Goal: Information Seeking & Learning: Learn about a topic

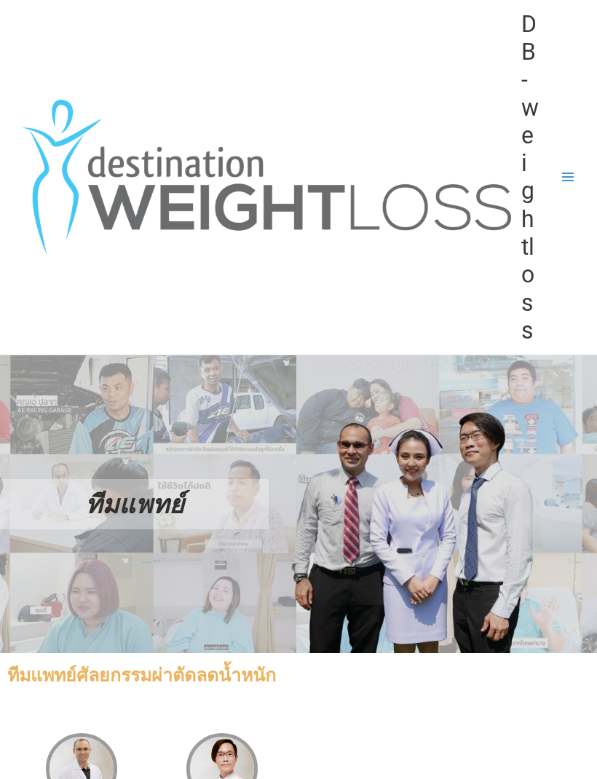
click at [563, 173] on icon "button" at bounding box center [568, 177] width 12 height 9
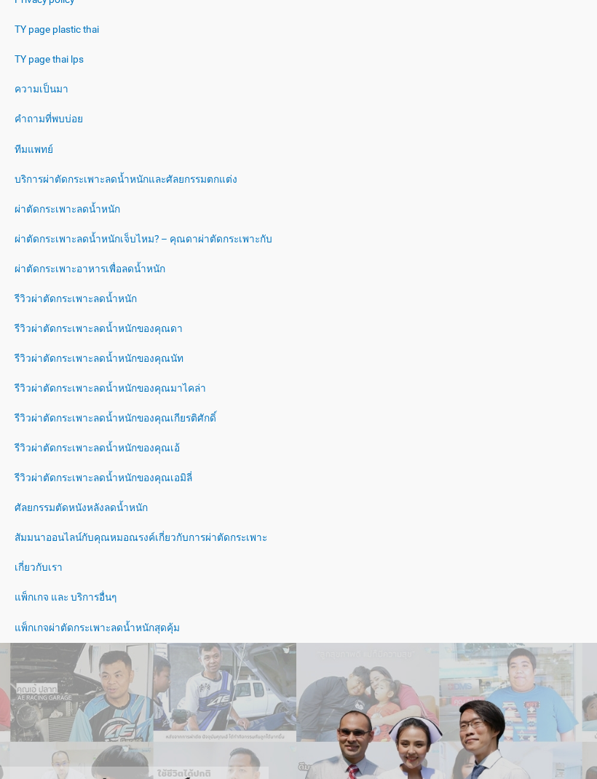
scroll to position [506, 0]
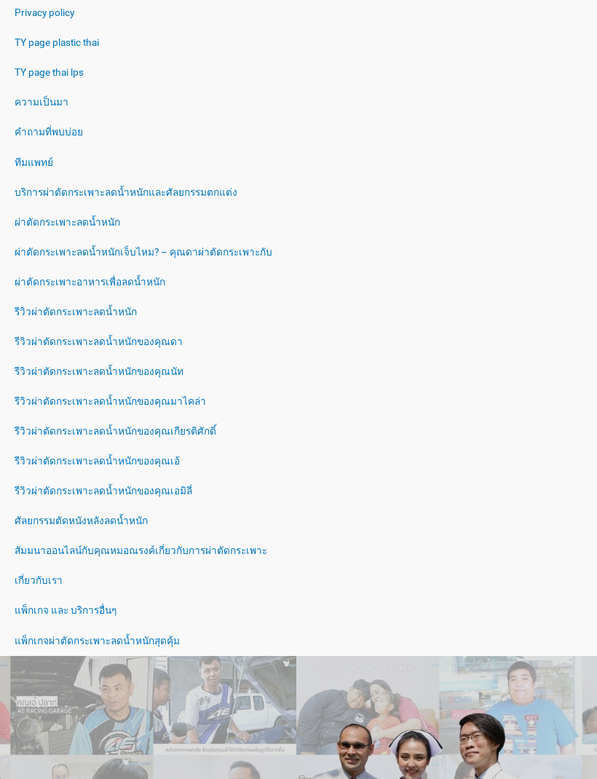
click at [42, 573] on link "เกี่ยวกับเรา" at bounding box center [298, 582] width 597 height 30
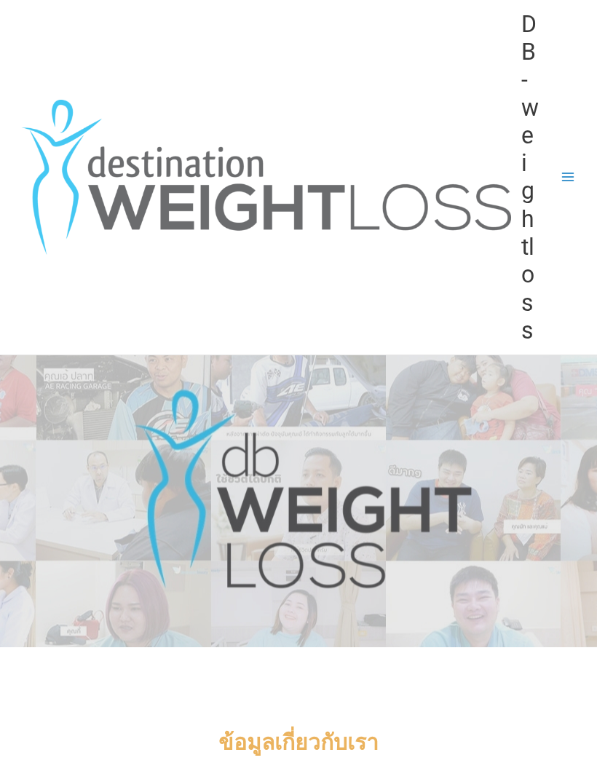
click at [570, 165] on button "Main Menu" at bounding box center [569, 177] width 30 height 30
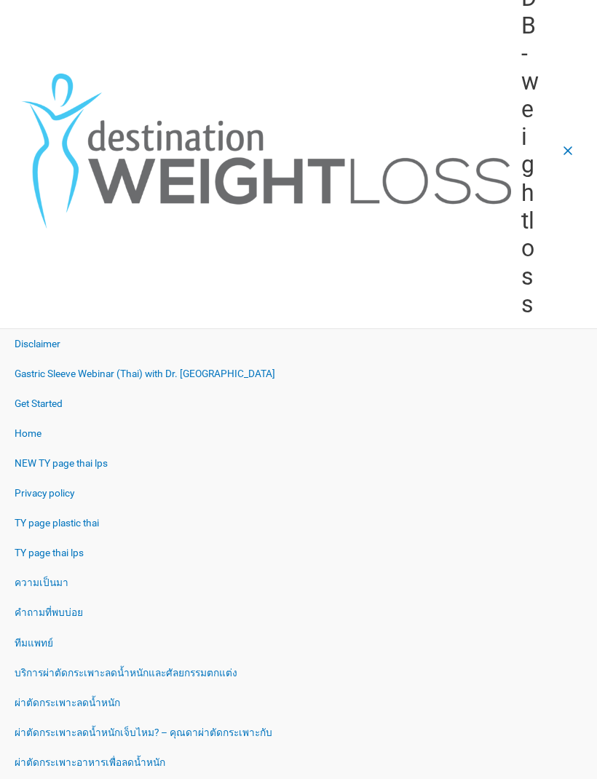
scroll to position [28, 0]
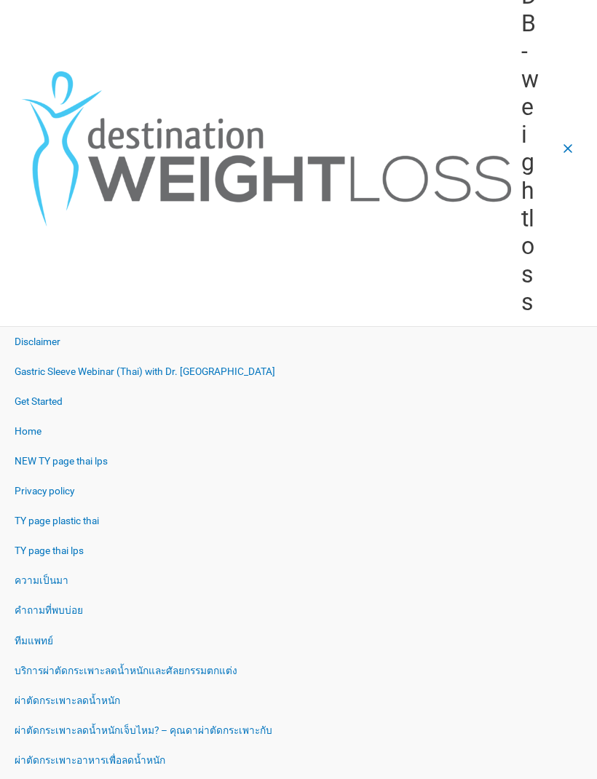
click at [55, 604] on link "คำถามที่พบบ่อย" at bounding box center [298, 612] width 597 height 30
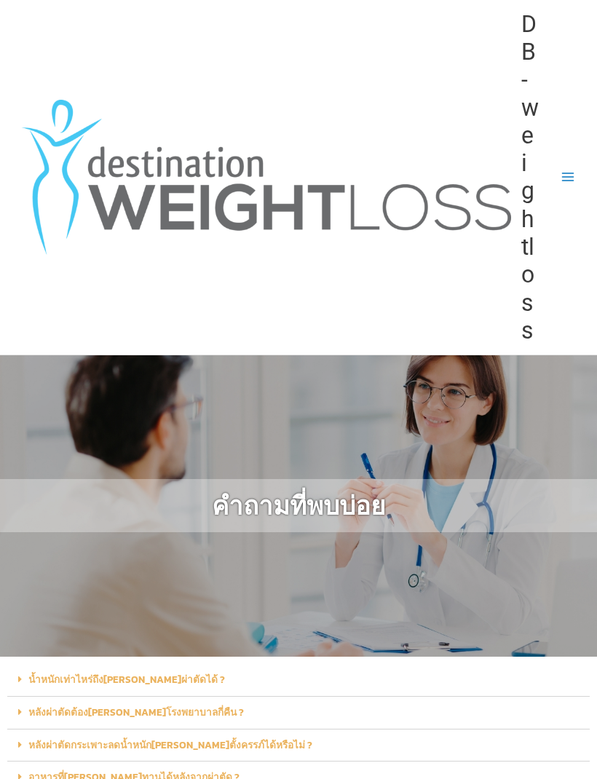
click at [566, 170] on icon "button" at bounding box center [568, 177] width 15 height 15
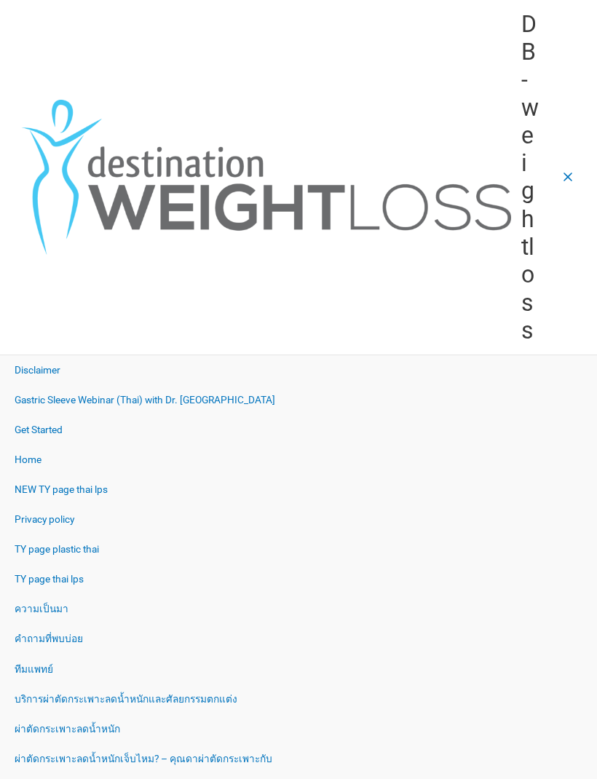
click at [42, 609] on link "ความเป็นมา" at bounding box center [298, 609] width 597 height 30
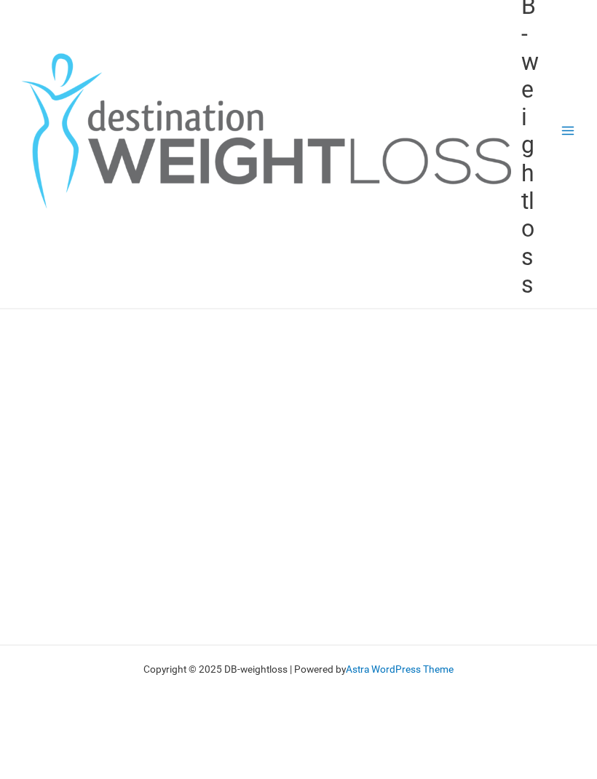
scroll to position [48, 0]
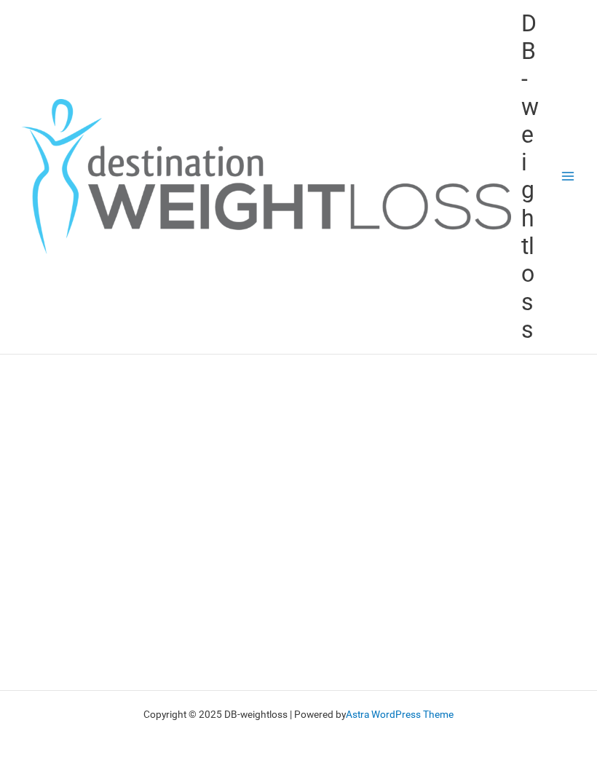
click at [567, 162] on button "Main Menu" at bounding box center [569, 177] width 30 height 30
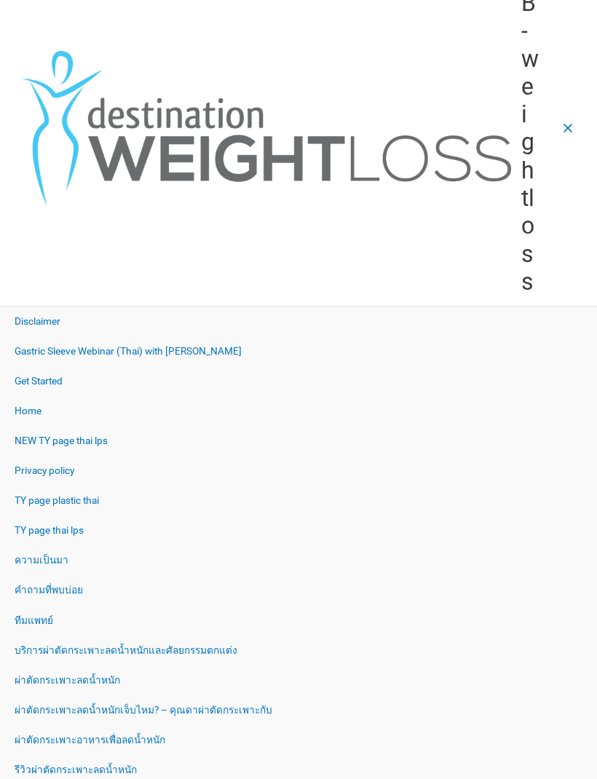
click at [44, 551] on link "ความเป็นมา" at bounding box center [298, 561] width 597 height 30
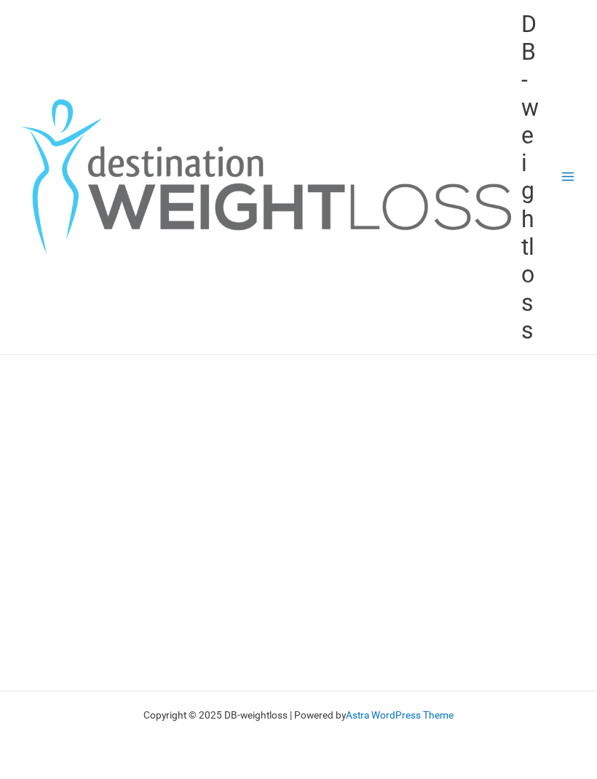
click at [578, 170] on button "Main Menu" at bounding box center [569, 177] width 30 height 30
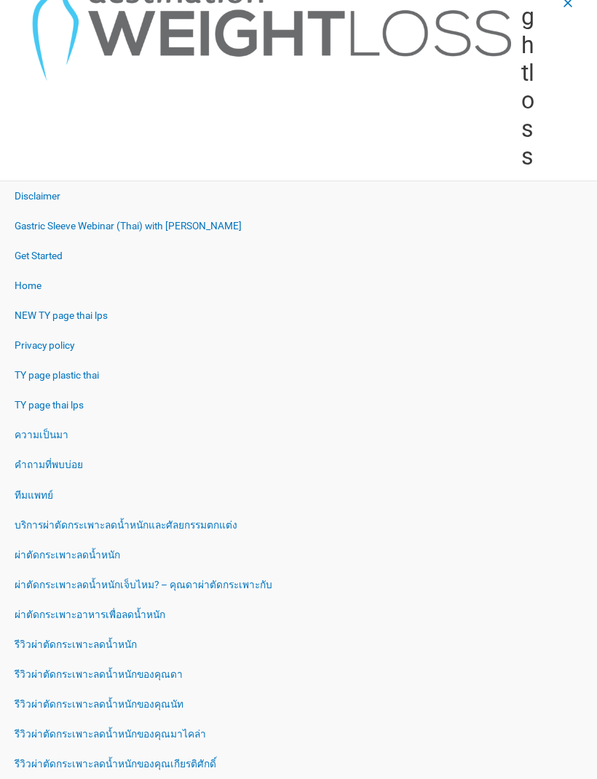
scroll to position [173, 0]
click at [34, 431] on link "ความเป็นมา" at bounding box center [298, 436] width 597 height 30
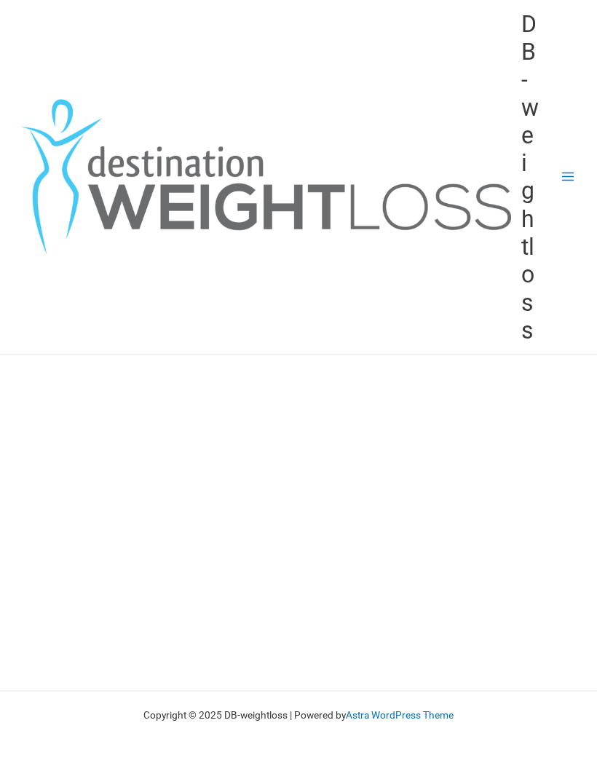
click at [567, 177] on icon "button" at bounding box center [568, 177] width 15 height 15
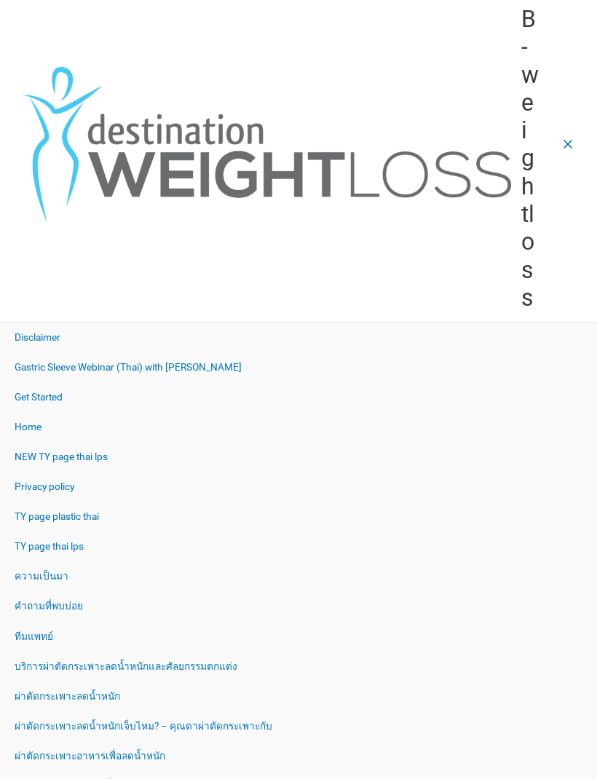
scroll to position [33, 0]
click at [42, 600] on link "คำถามที่พบบ่อย" at bounding box center [298, 607] width 597 height 30
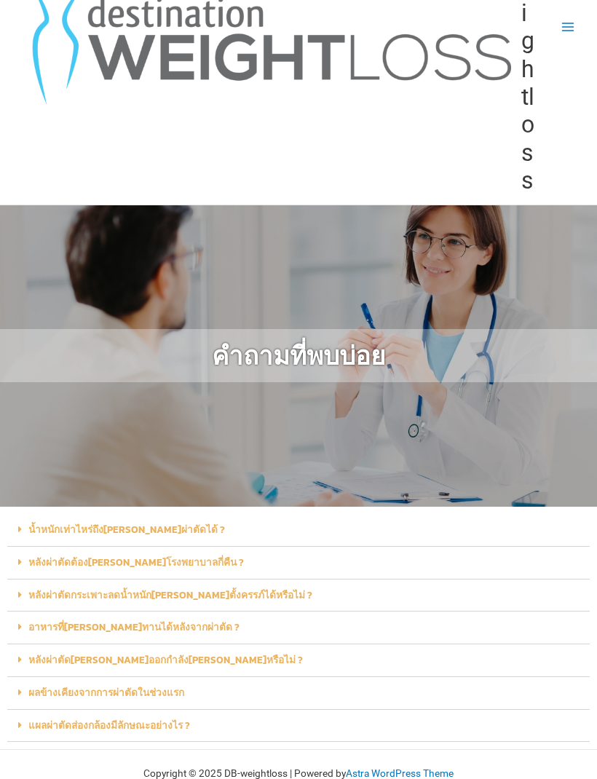
scroll to position [154, 0]
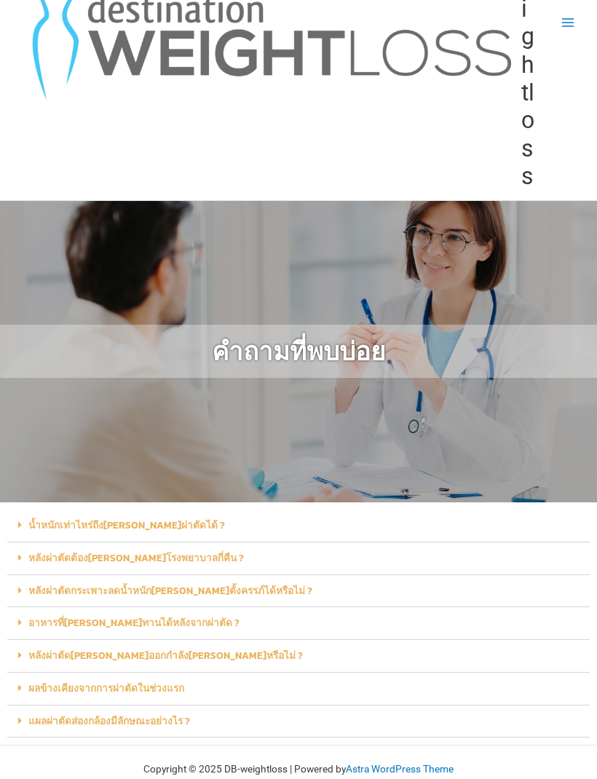
click at [71, 717] on link "แผลผ่าตัดส่องกล้องมีลักษณะอย่างไร ?" at bounding box center [109, 722] width 162 height 15
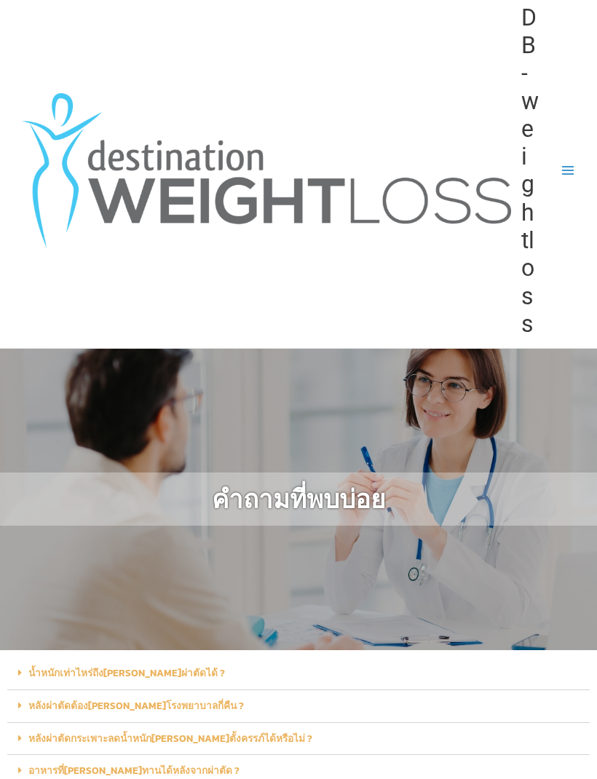
scroll to position [0, 0]
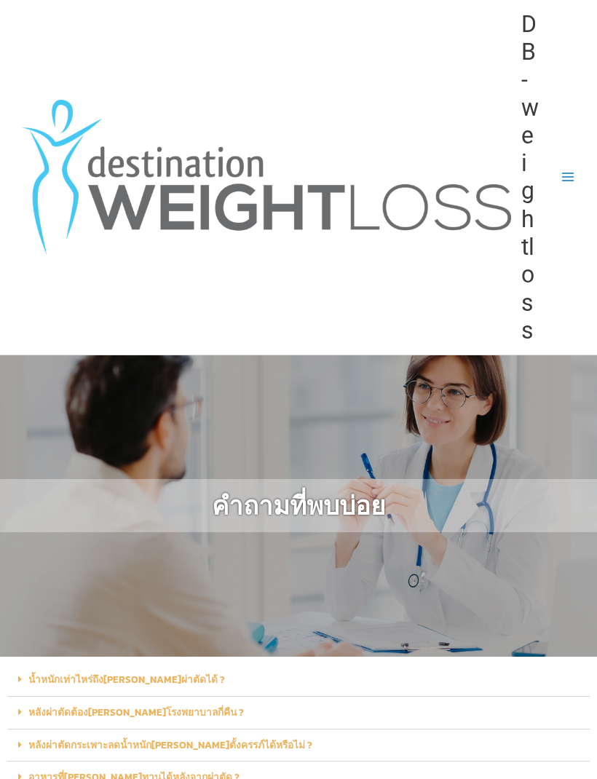
click at [561, 178] on icon "button" at bounding box center [568, 177] width 15 height 15
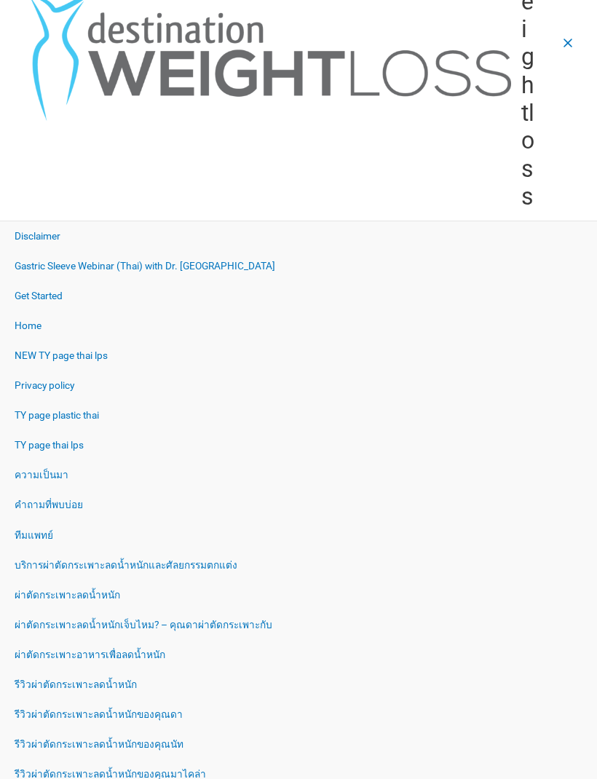
scroll to position [134, 0]
click at [22, 498] on link "คำถามที่พบบ่อย" at bounding box center [298, 505] width 597 height 30
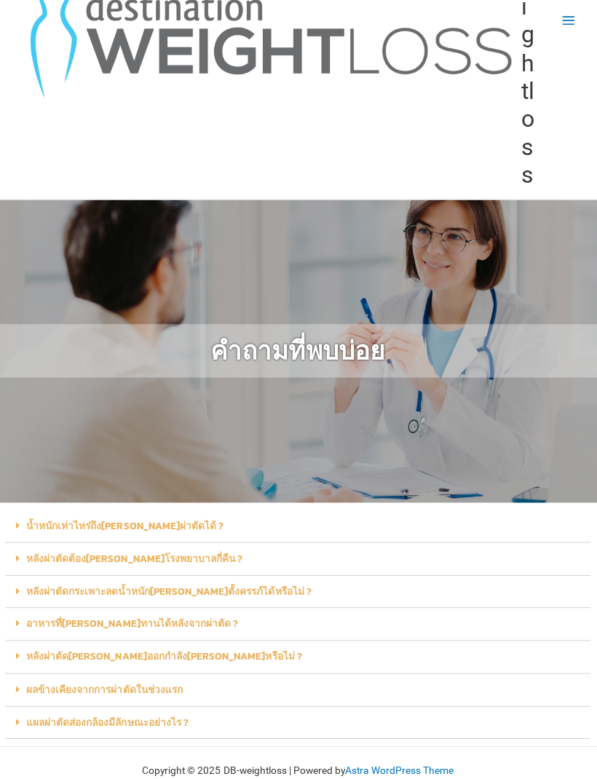
scroll to position [157, 0]
click at [569, 13] on icon "button" at bounding box center [568, 20] width 15 height 15
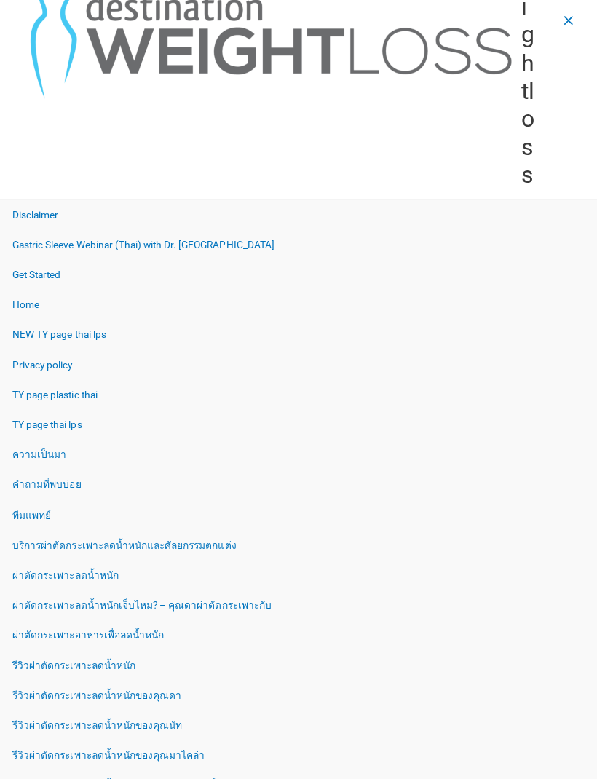
click at [28, 512] on link "ทีมแพทย์" at bounding box center [298, 513] width 597 height 30
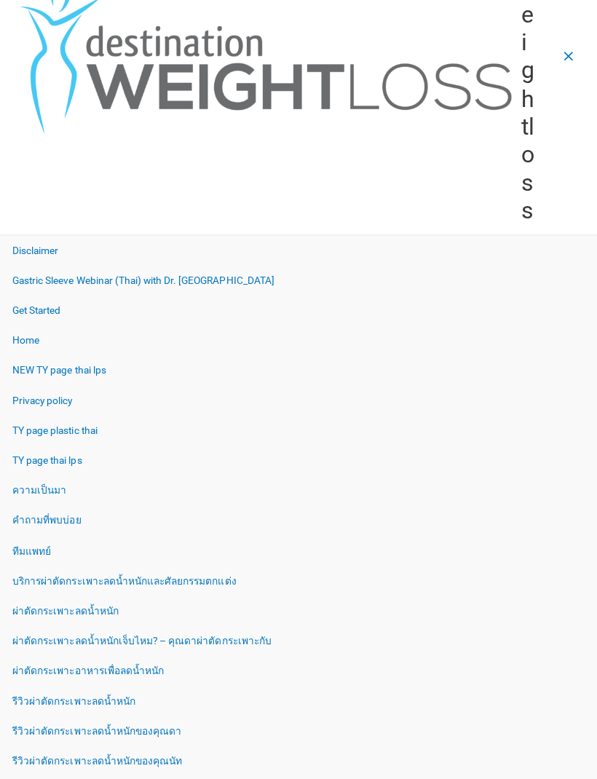
scroll to position [0, 0]
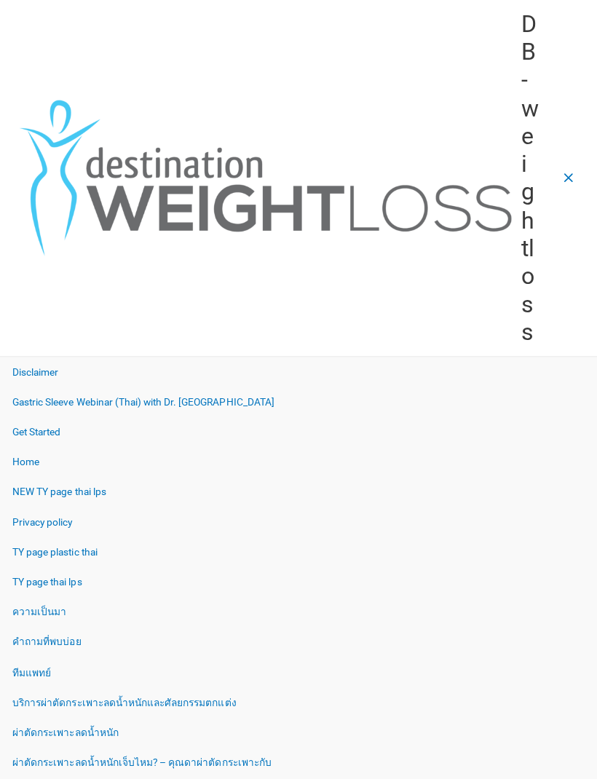
click at [35, 364] on link "Disclaimer" at bounding box center [298, 370] width 597 height 30
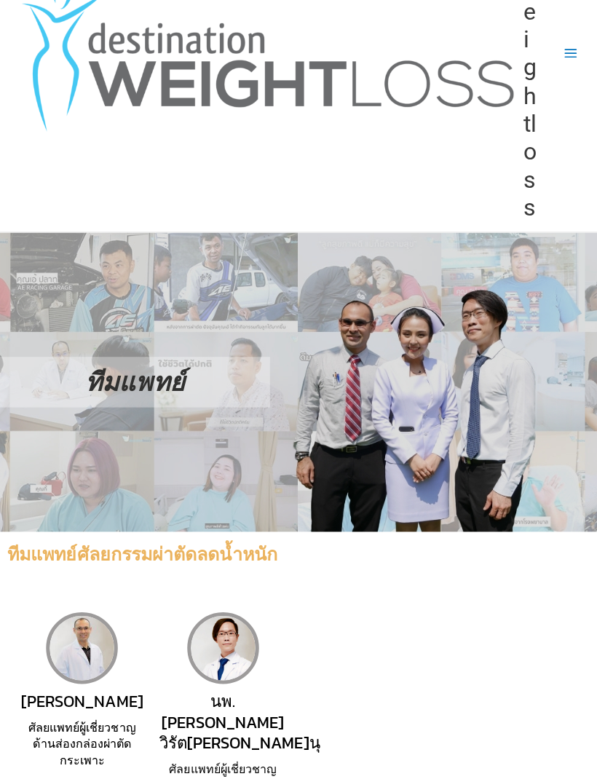
scroll to position [106, 0]
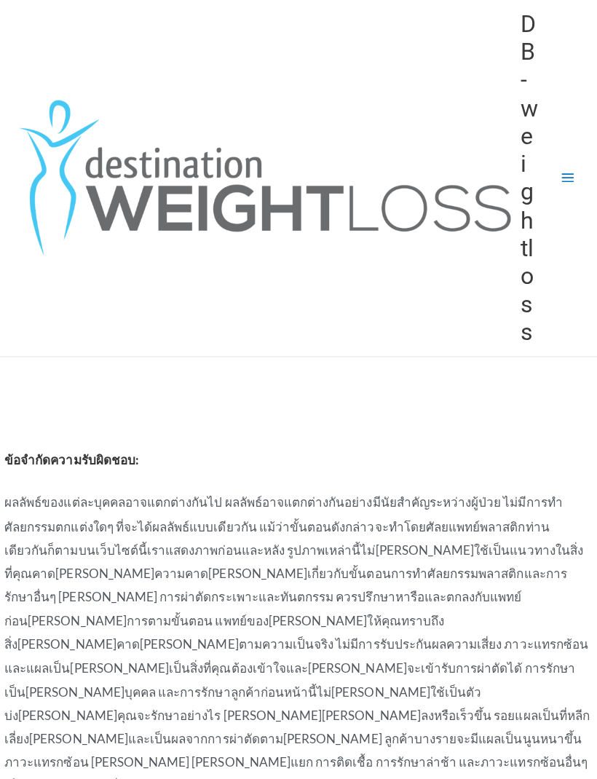
click at [557, 183] on button "Main Menu" at bounding box center [569, 177] width 30 height 30
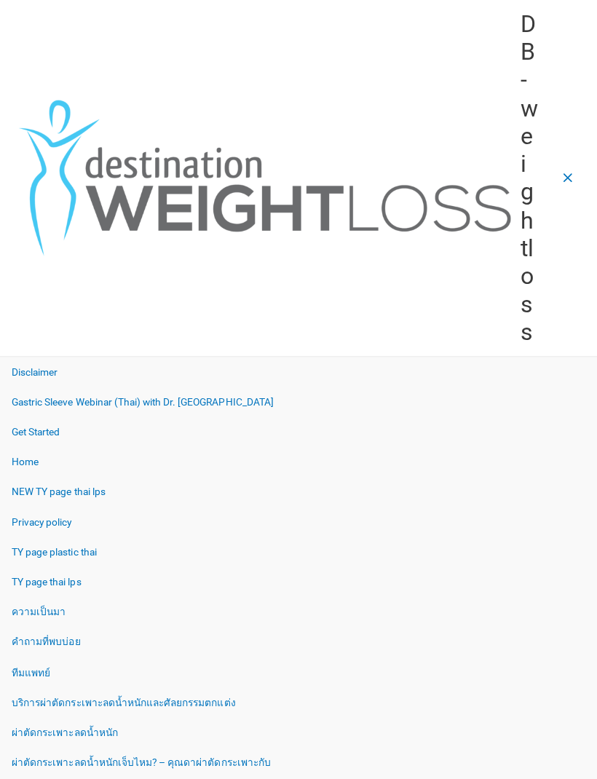
click at [39, 391] on link "Gastric Sleeve Webinar (Thai) with Dr. [GEOGRAPHIC_DATA]" at bounding box center [298, 400] width 597 height 30
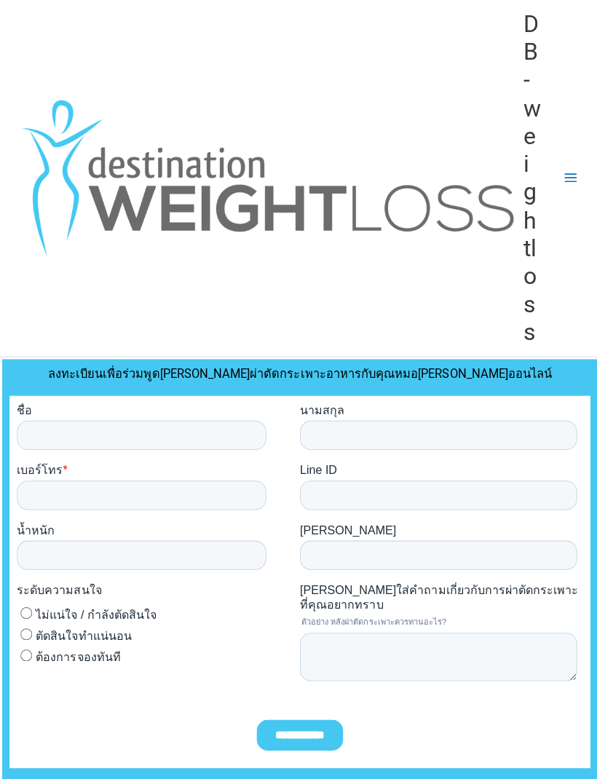
click at [575, 182] on icon "button" at bounding box center [568, 177] width 15 height 15
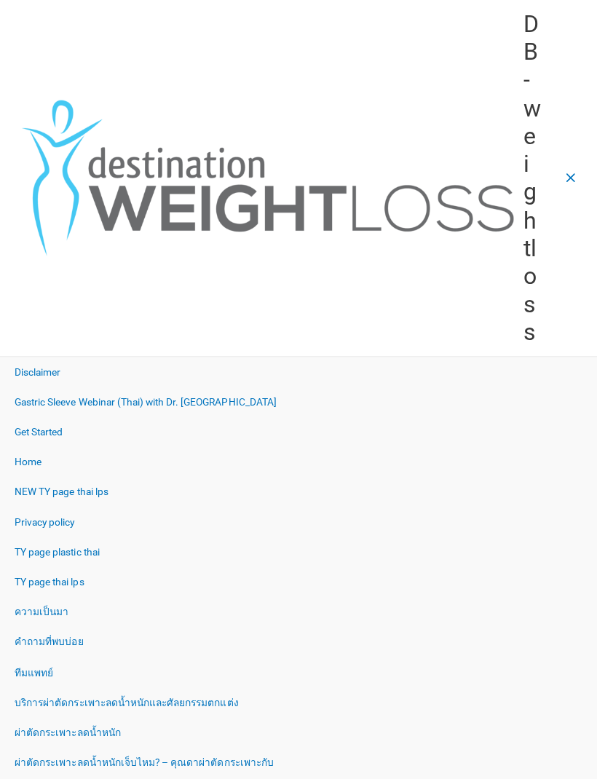
click at [34, 428] on link "Get Started" at bounding box center [298, 430] width 597 height 30
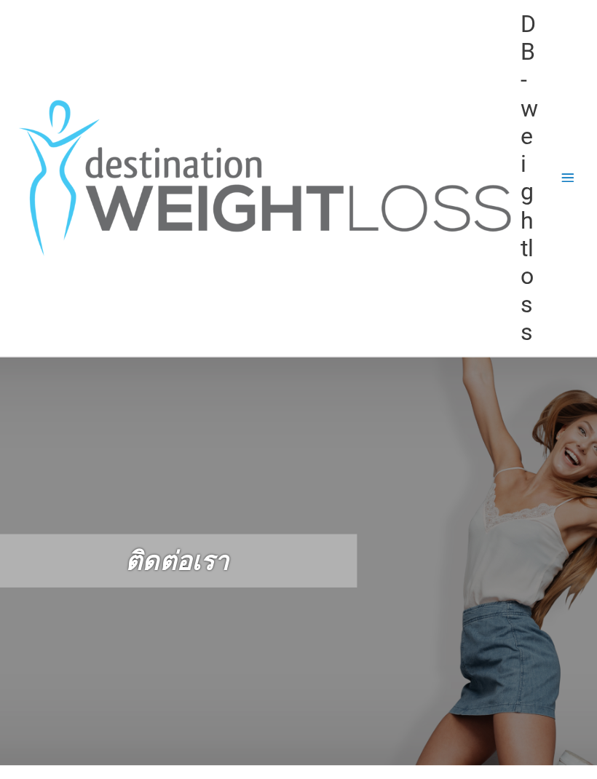
click at [561, 175] on icon "button" at bounding box center [568, 177] width 15 height 15
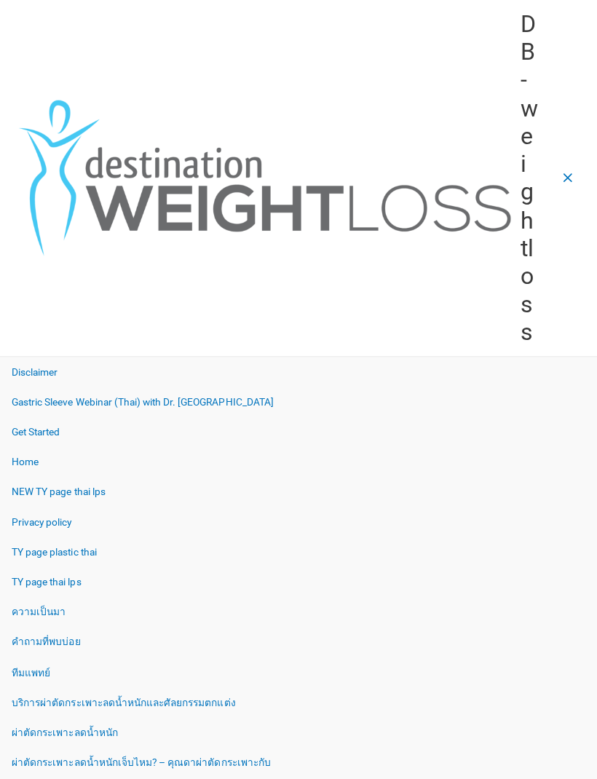
click at [20, 455] on link "Home" at bounding box center [298, 460] width 597 height 30
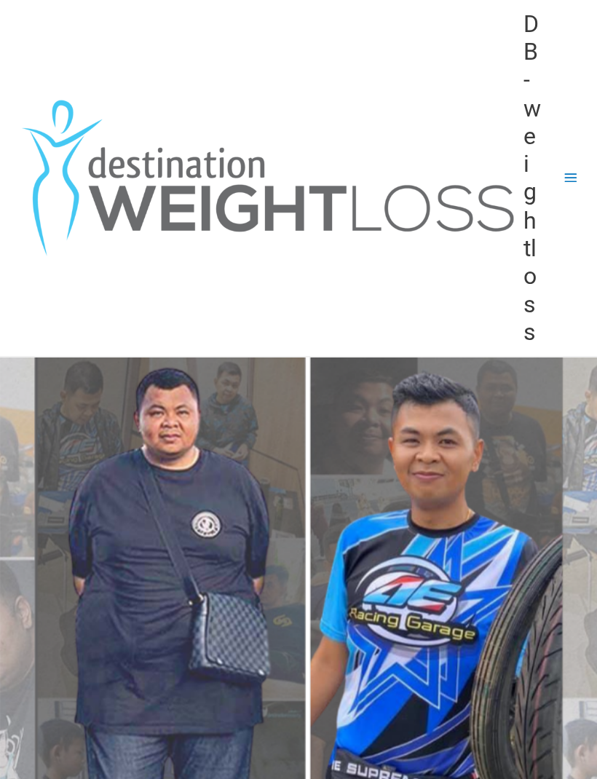
click at [564, 180] on icon "button" at bounding box center [568, 177] width 12 height 9
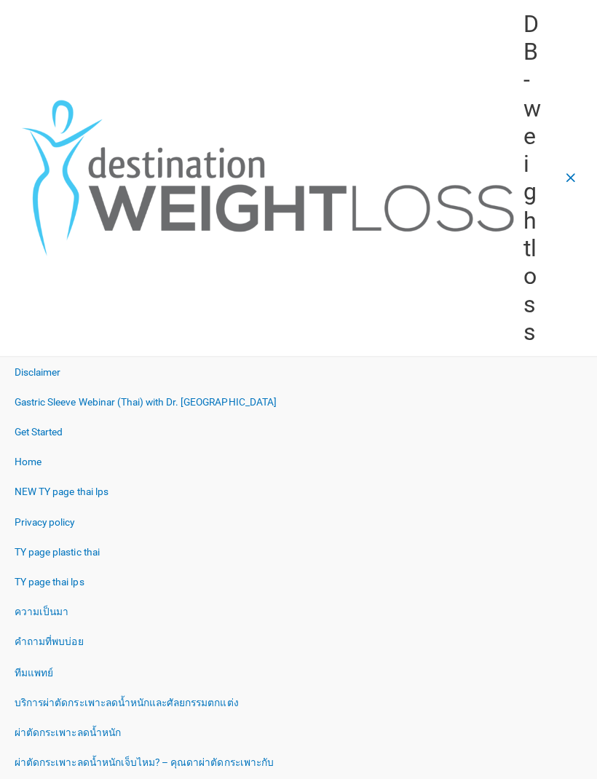
click at [30, 428] on link "Get Started" at bounding box center [298, 430] width 597 height 30
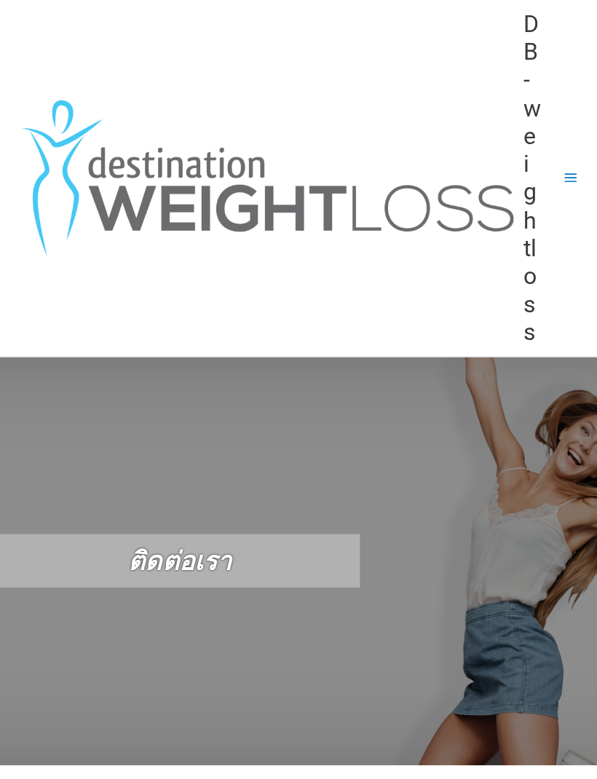
click at [558, 169] on button "Main Menu" at bounding box center [569, 177] width 30 height 30
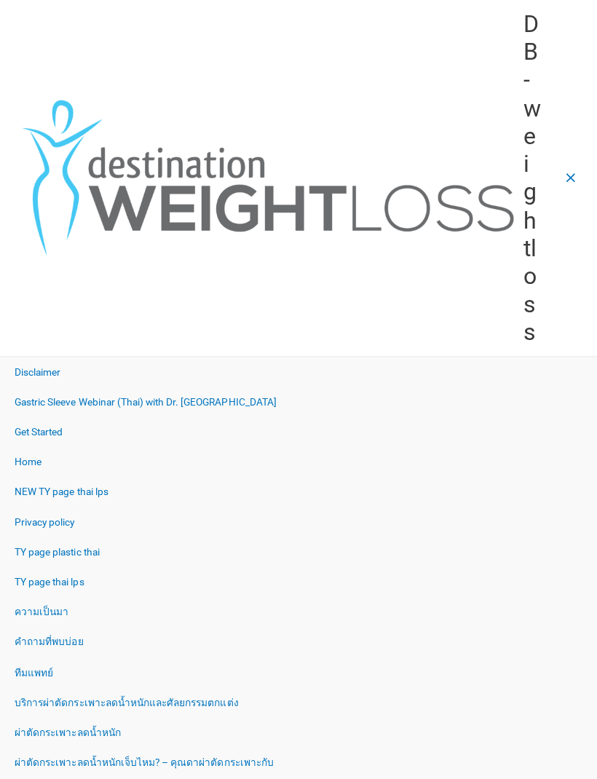
click at [20, 455] on link "Home" at bounding box center [298, 460] width 597 height 30
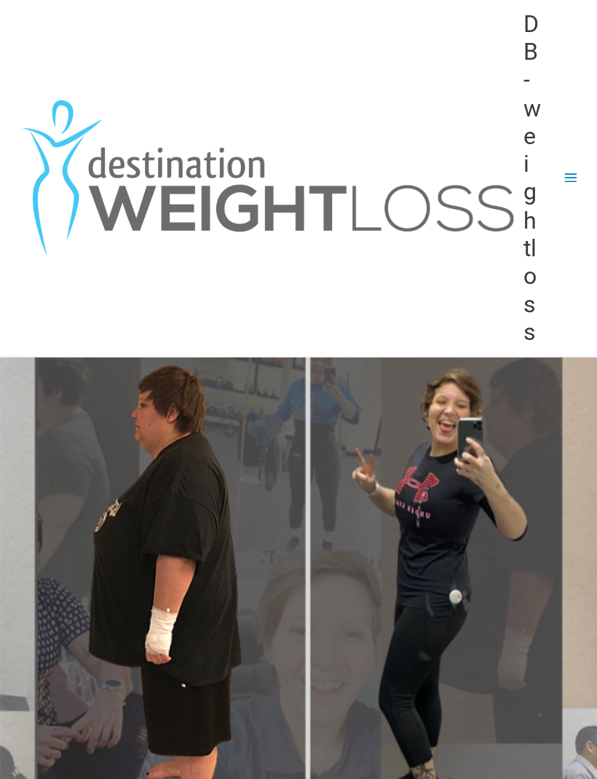
click at [563, 185] on button "Main Menu" at bounding box center [569, 177] width 30 height 30
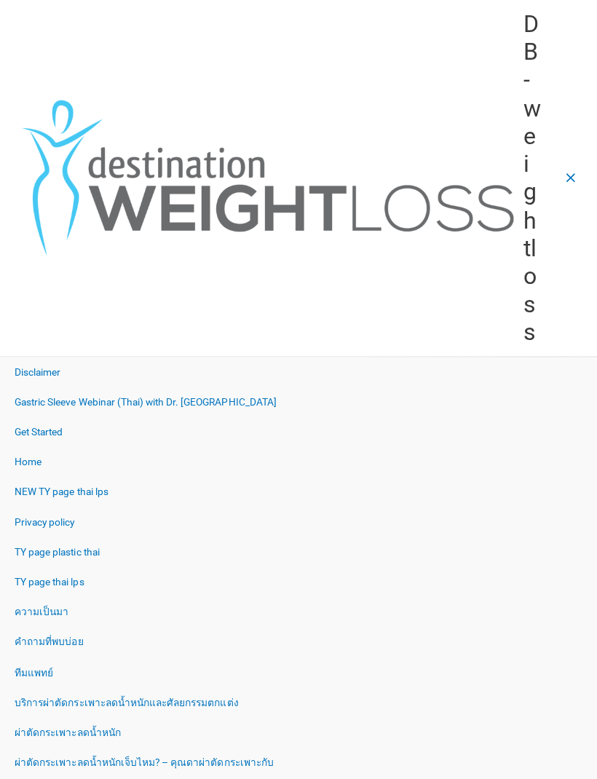
click at [43, 487] on link "NEW TY page thai lps" at bounding box center [298, 490] width 597 height 30
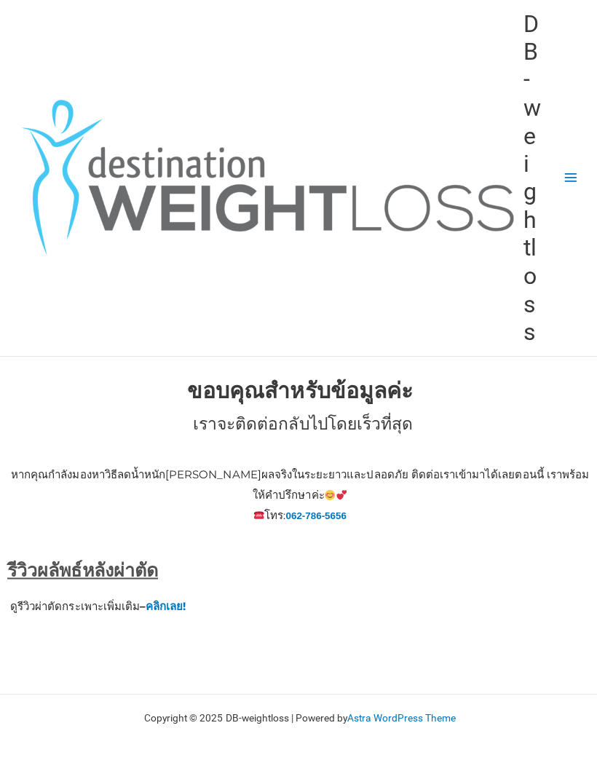
scroll to position [4, 0]
click at [571, 173] on icon "button" at bounding box center [568, 177] width 12 height 9
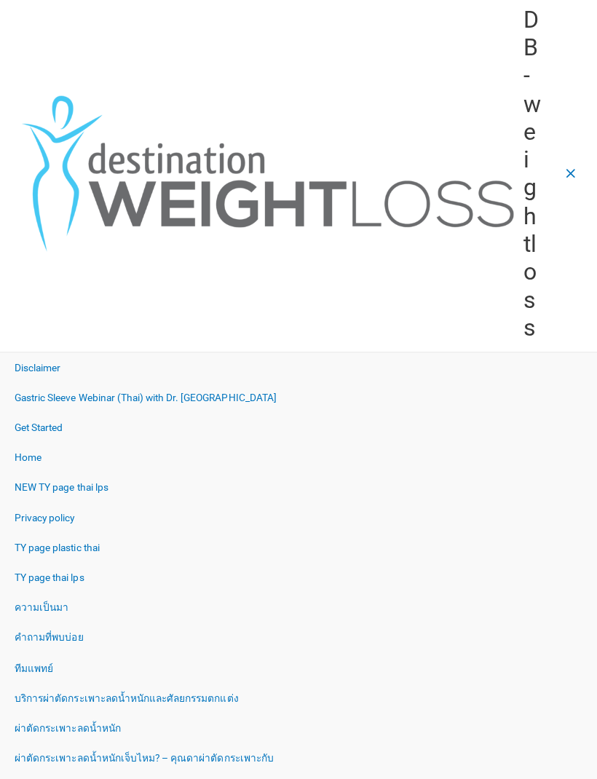
click at [33, 571] on link "TY page thai lps" at bounding box center [298, 575] width 597 height 30
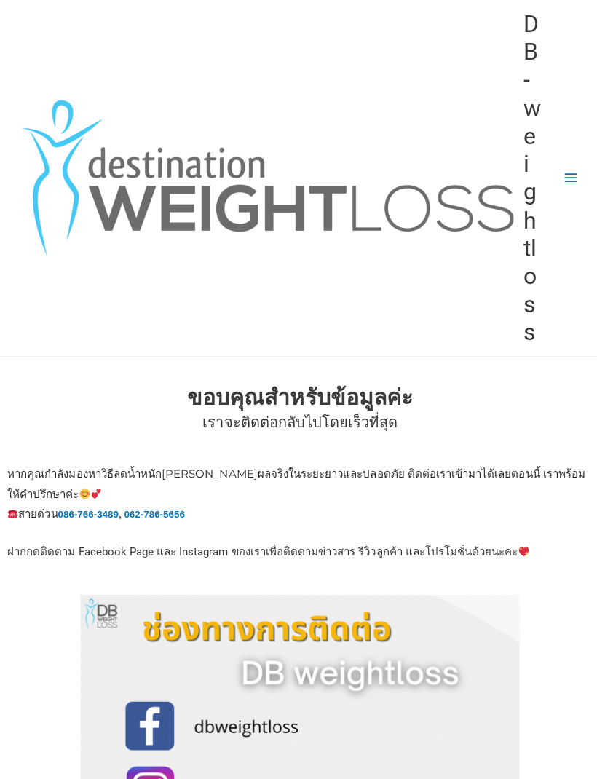
click at [566, 183] on icon "button" at bounding box center [568, 177] width 15 height 15
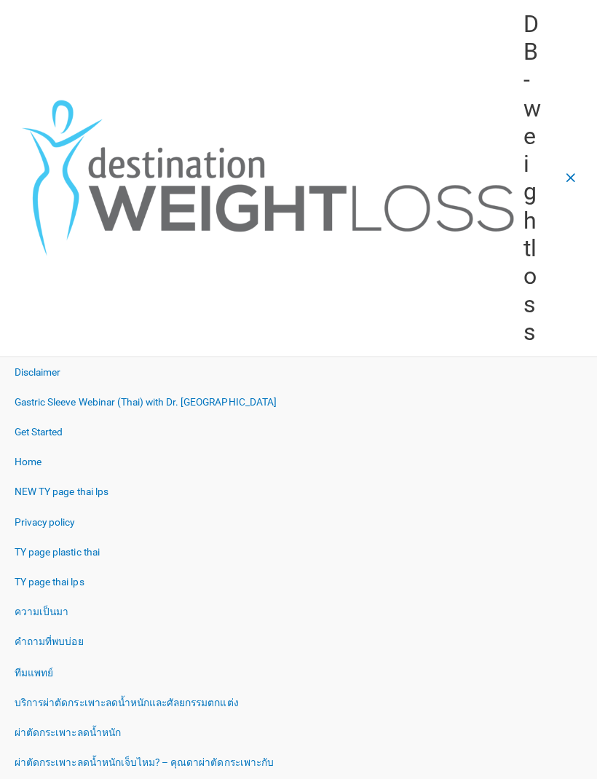
click at [32, 607] on link "ความเป็นมา" at bounding box center [298, 609] width 597 height 30
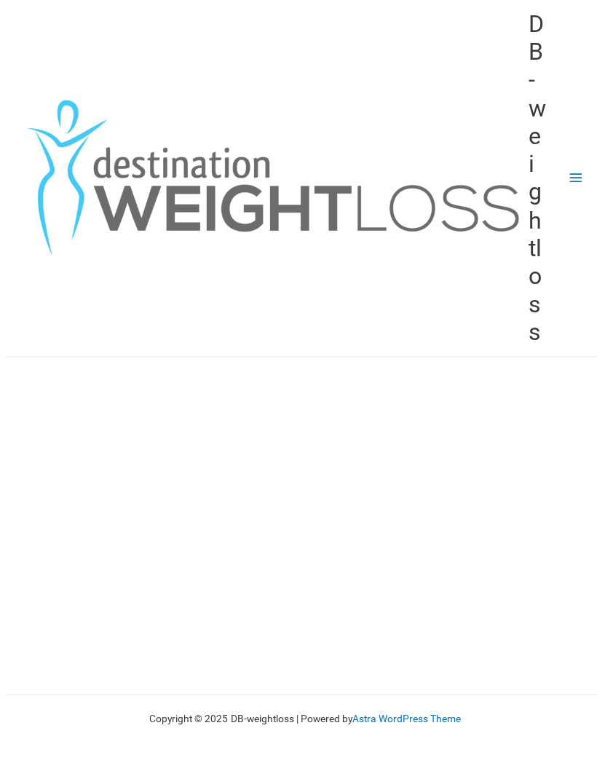
scroll to position [48, 0]
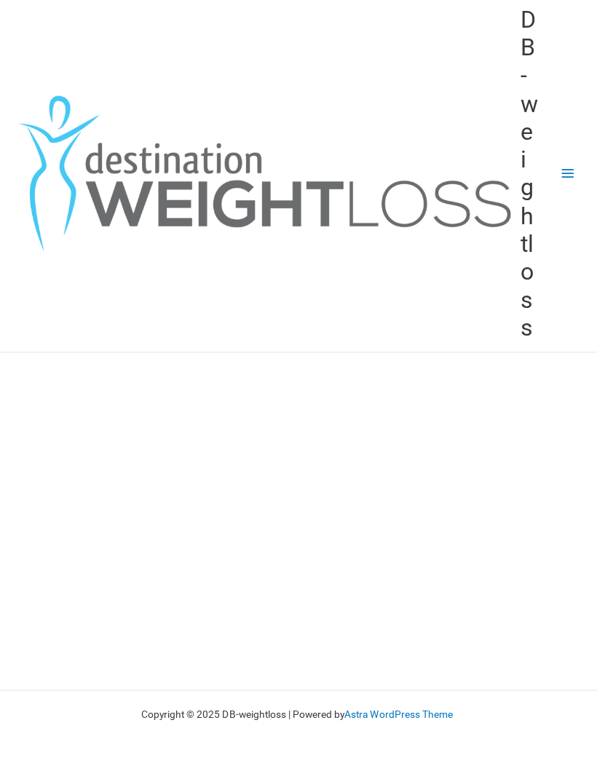
click at [571, 162] on button "Main Menu" at bounding box center [569, 177] width 30 height 30
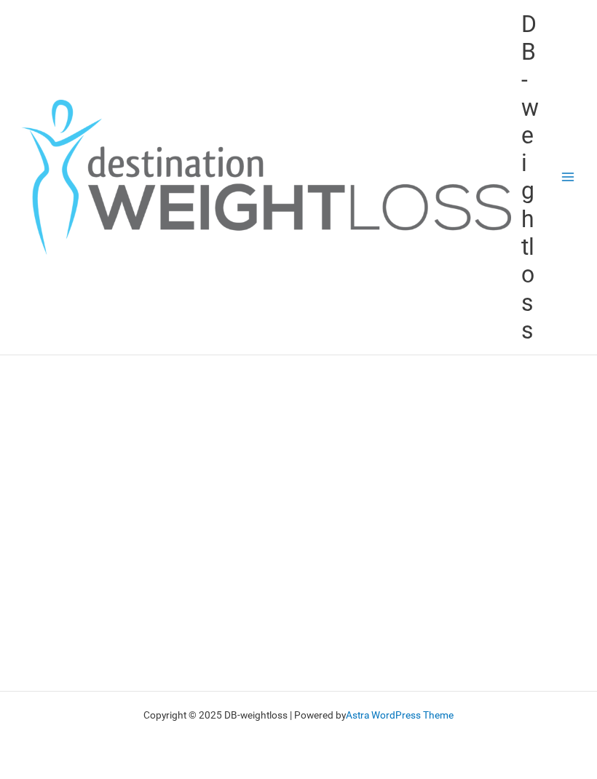
scroll to position [0, 0]
click at [572, 178] on icon "button" at bounding box center [568, 177] width 15 height 15
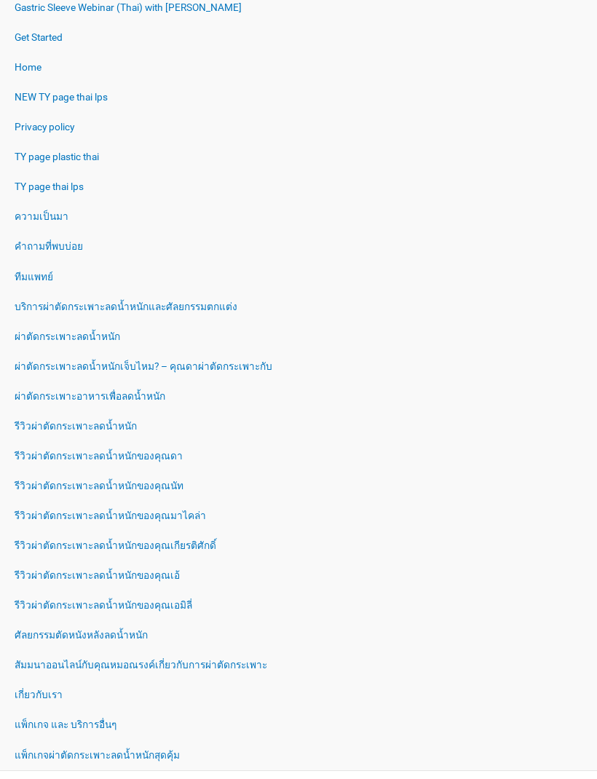
scroll to position [420, 0]
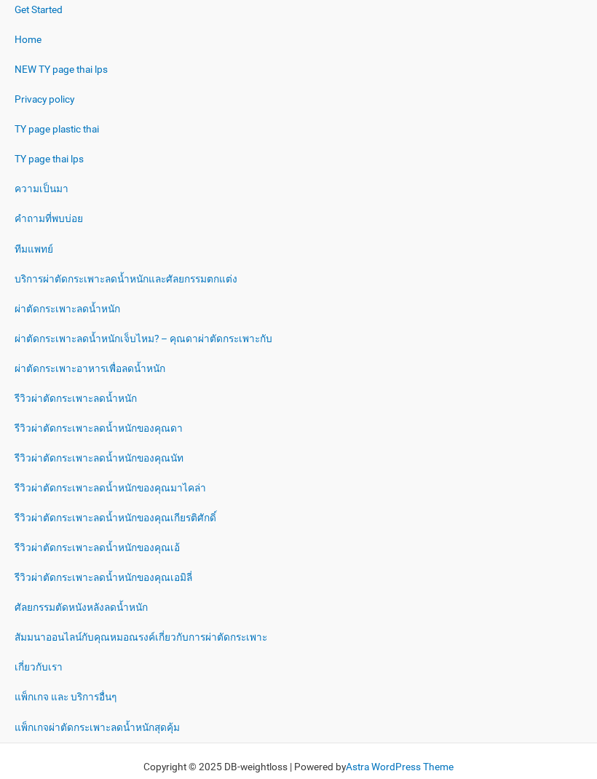
click at [43, 394] on link "รีวิวผ่าตัดกระเพาะลดน้ำหนัก" at bounding box center [298, 400] width 597 height 30
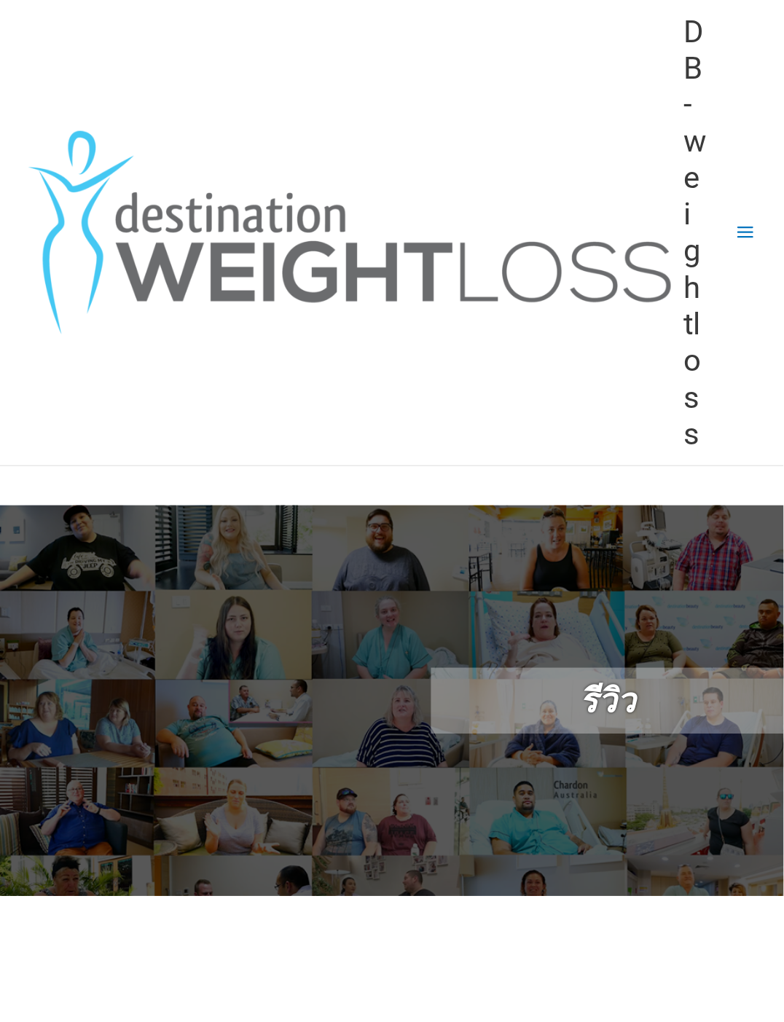
scroll to position [25, 0]
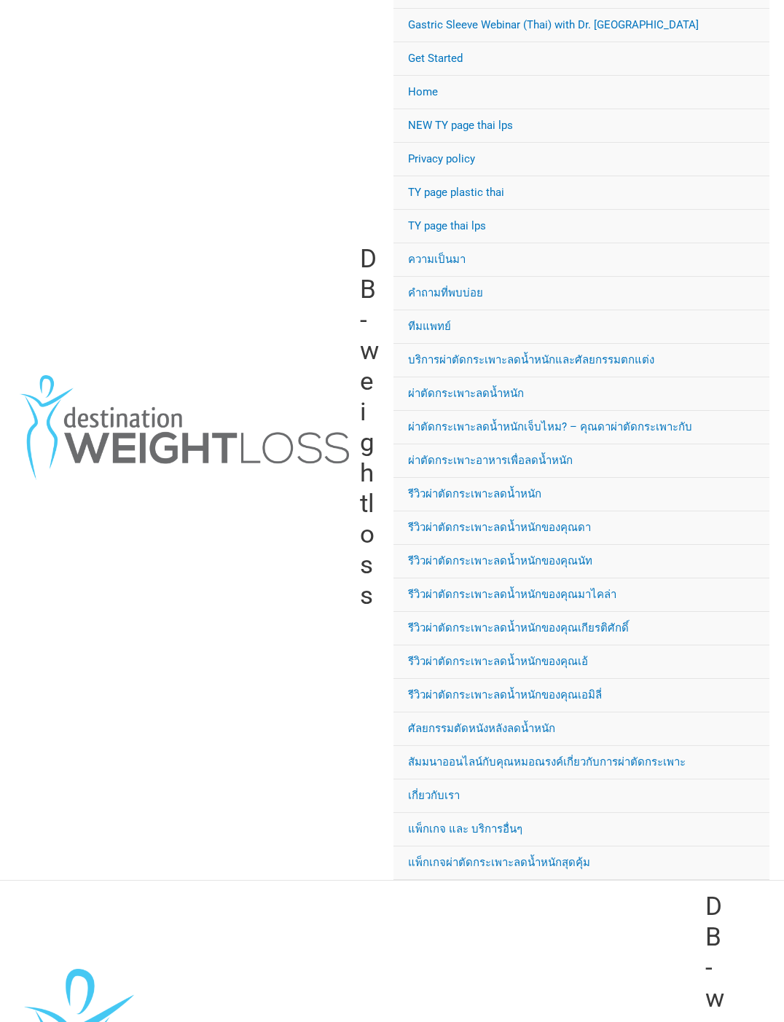
click at [435, 388] on link "ผ่าตัดกระเพาะลดน้ำหนัก" at bounding box center [581, 394] width 377 height 34
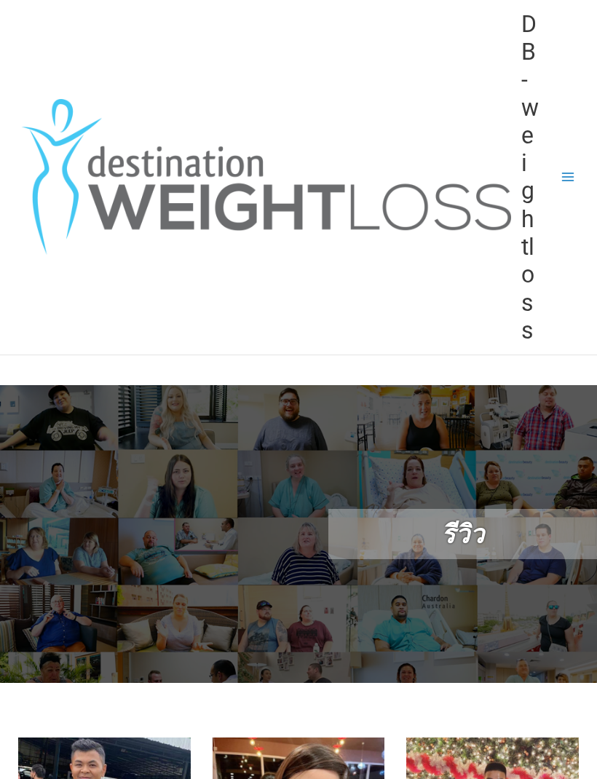
scroll to position [0, 0]
click at [561, 178] on icon "button" at bounding box center [568, 177] width 15 height 15
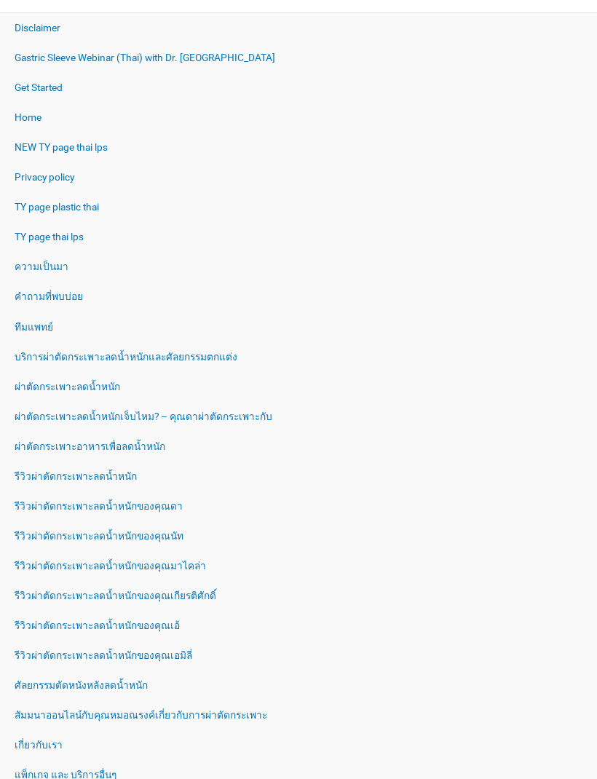
scroll to position [350, 0]
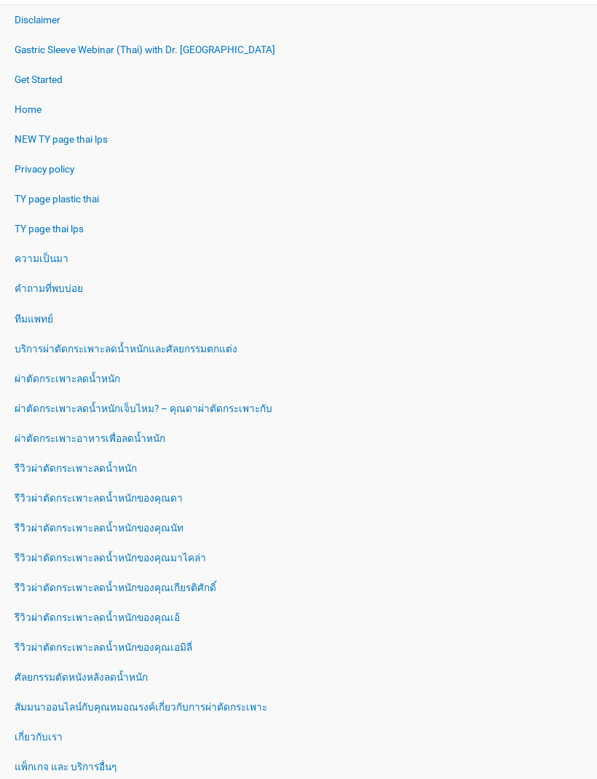
click at [68, 370] on link "ผ่าตัดกระเพาะลดน้ำหนัก" at bounding box center [298, 379] width 597 height 30
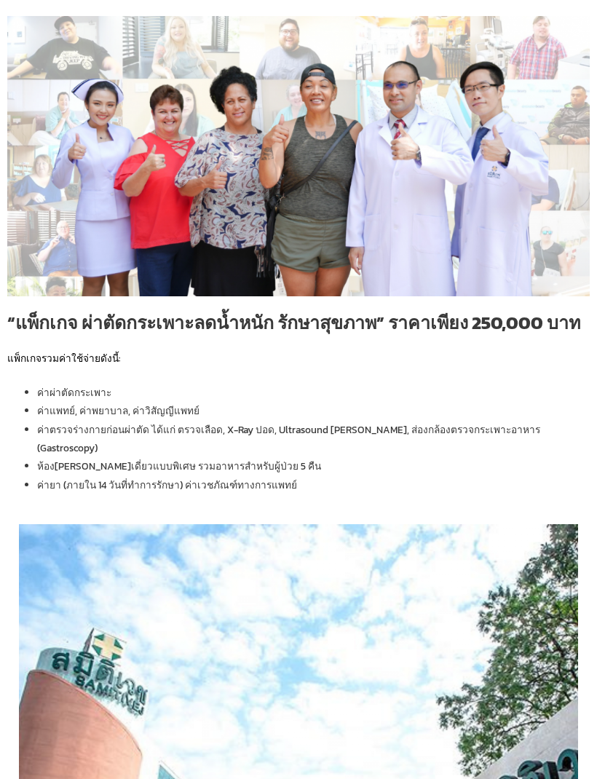
scroll to position [723, 0]
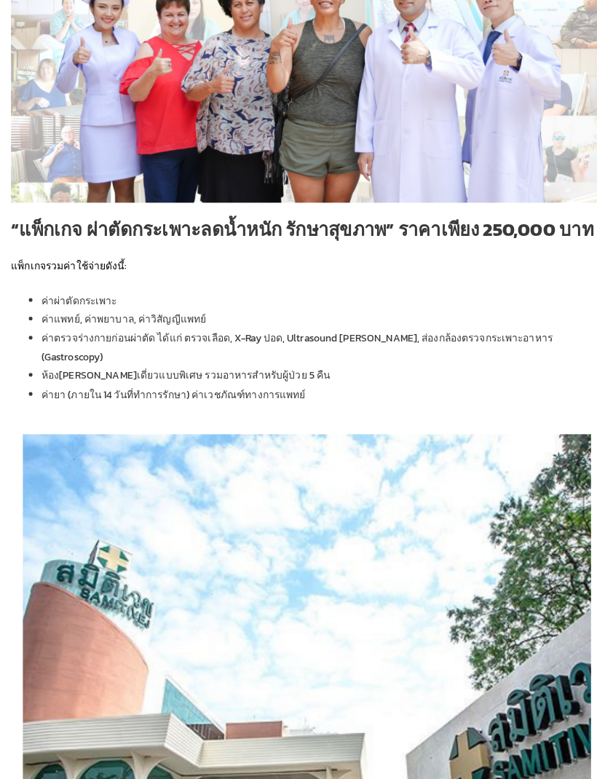
scroll to position [763, 0]
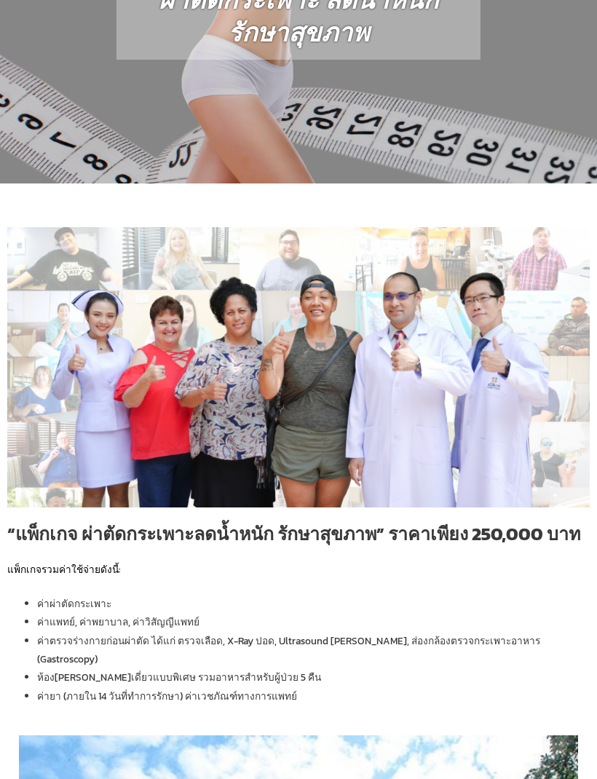
scroll to position [506, 0]
click at [52, 370] on img at bounding box center [298, 367] width 583 height 280
click at [63, 373] on img at bounding box center [298, 367] width 583 height 280
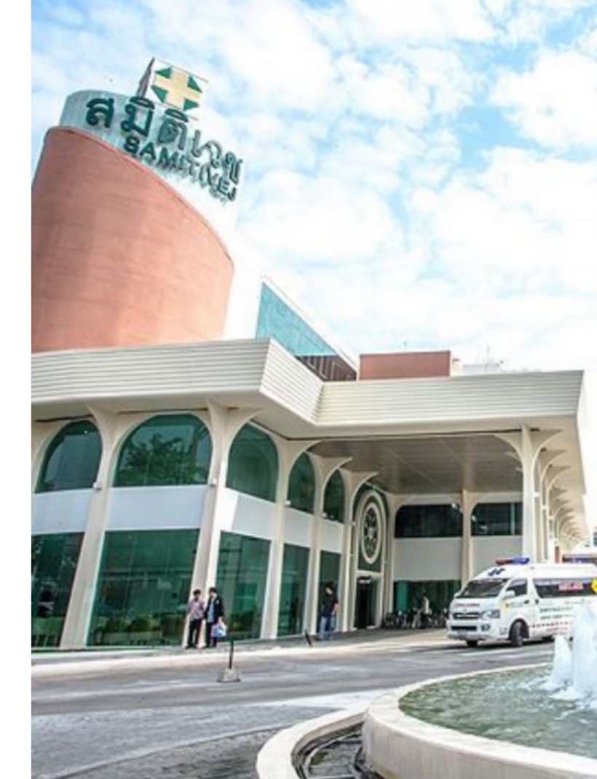
scroll to position [1307, 0]
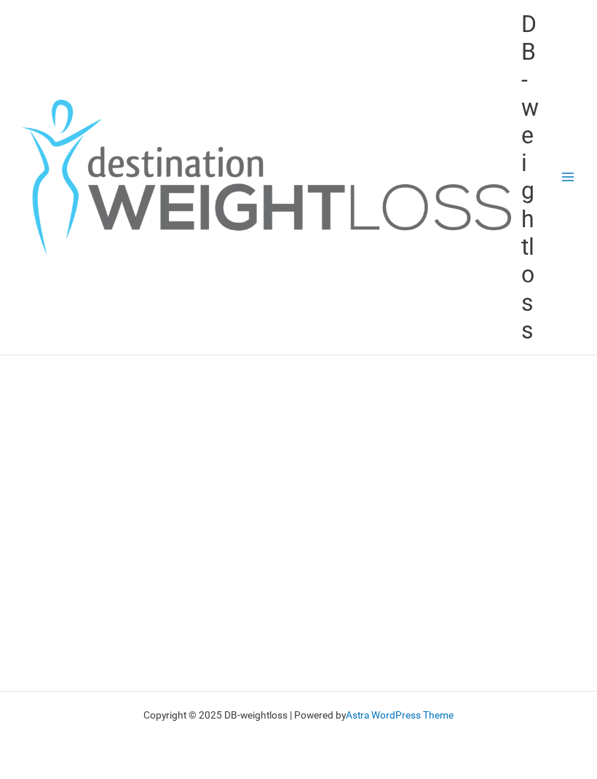
click at [556, 175] on button "Main Menu" at bounding box center [569, 177] width 30 height 30
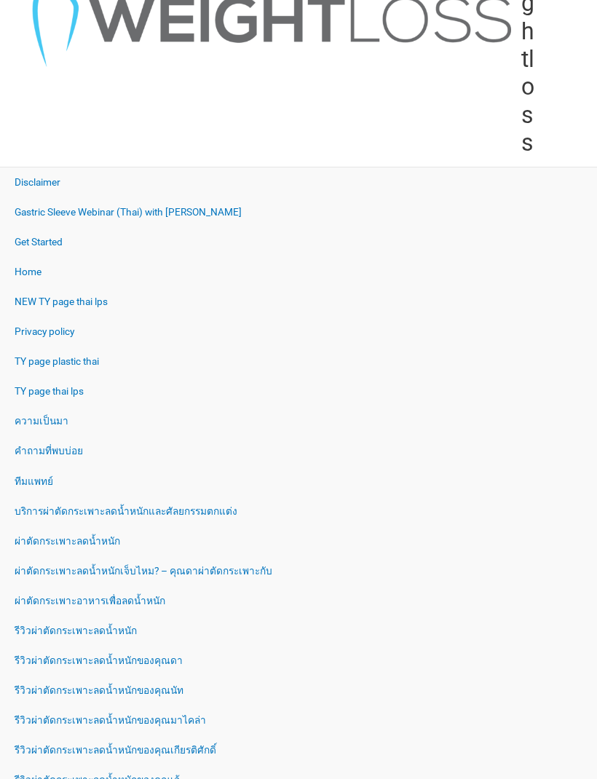
scroll to position [188, 0]
click at [42, 535] on link "ผ่าตัดกระเพาะลดน้ำหนัก" at bounding box center [298, 542] width 597 height 30
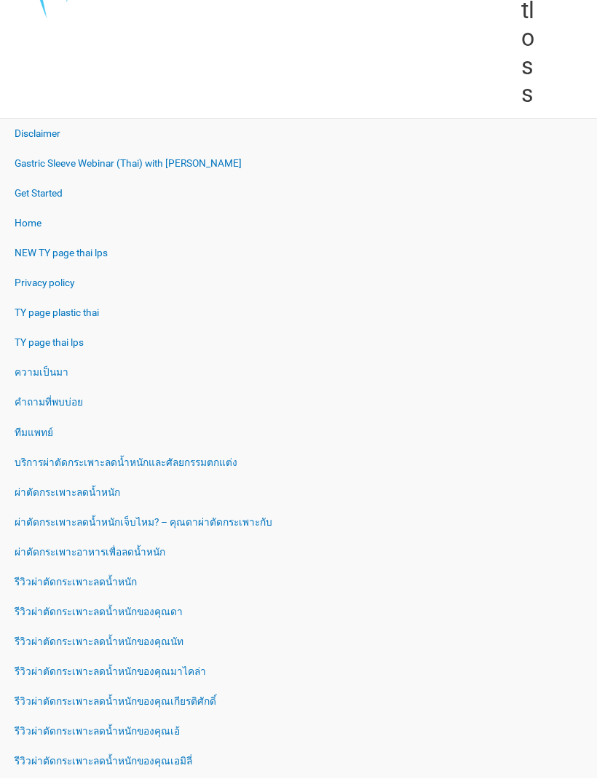
scroll to position [236, 0]
click at [37, 508] on link "ผ่าตัดกระเพาะลดน้ำหนักเจ็บไหม? – คุณดาผ่าตัดกระเพาะกับ" at bounding box center [298, 523] width 597 height 30
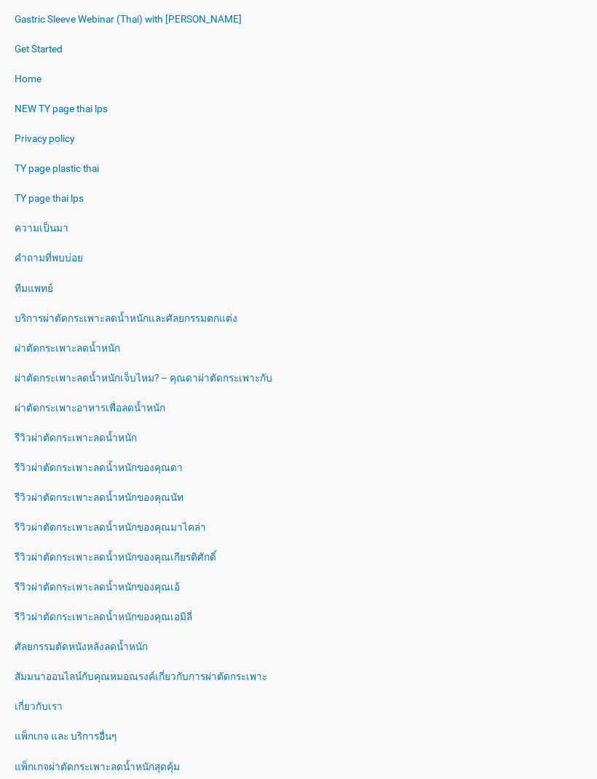
scroll to position [386, 0]
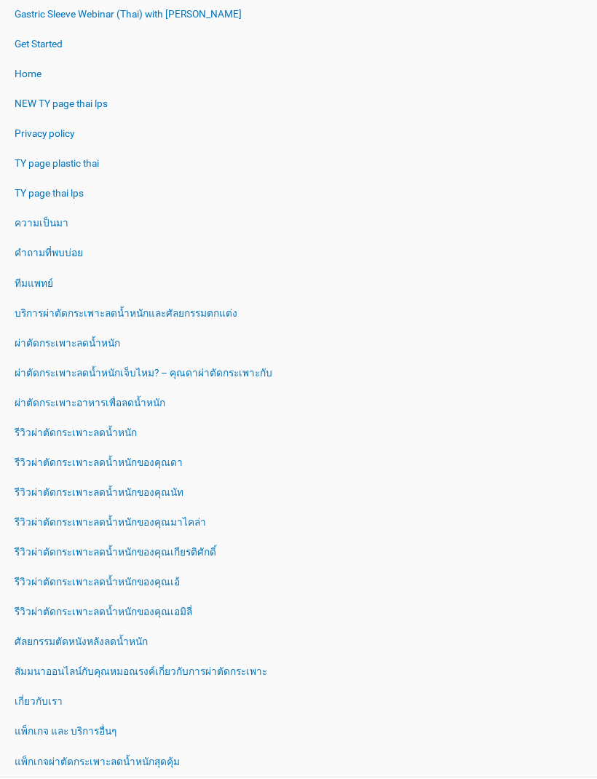
click at [47, 668] on link "สัมมนาออนไลน์กับคุณหมอณรงค์เกี่ยวกับการผ่าตัดกระเพาะ" at bounding box center [298, 672] width 597 height 30
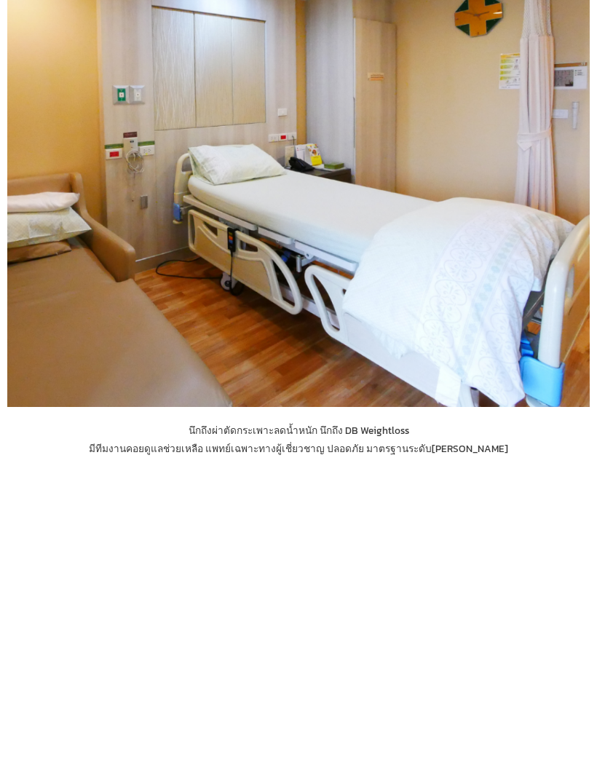
scroll to position [1989, 0]
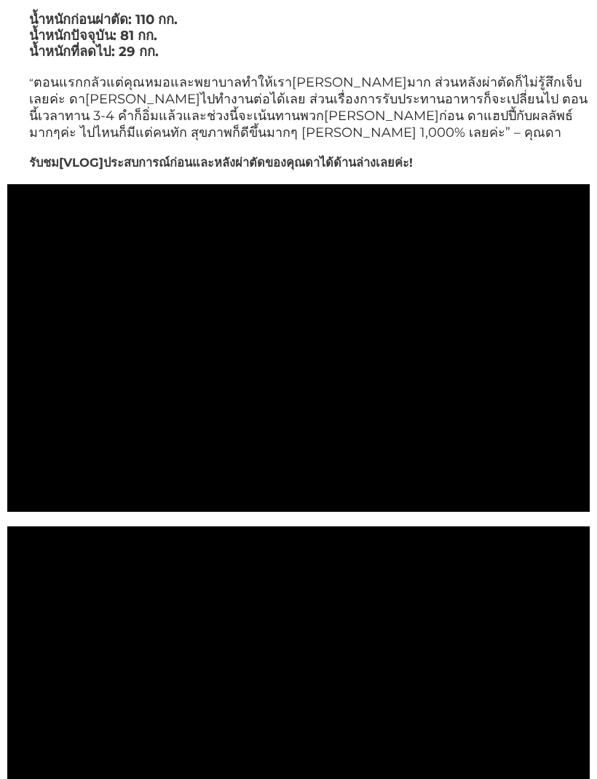
scroll to position [386, 0]
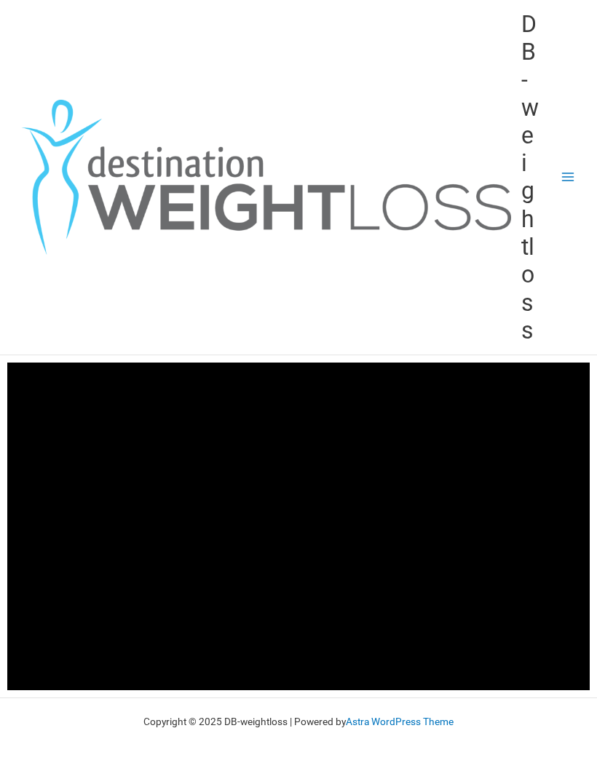
click at [581, 165] on button "Main Menu" at bounding box center [569, 177] width 30 height 30
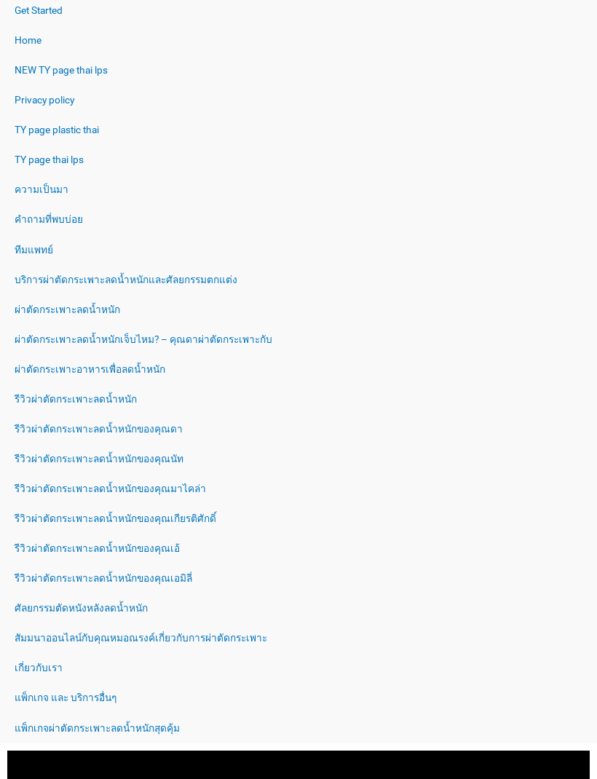
scroll to position [420, 0]
click at [66, 696] on link "แพ็กเกจ และ บริการอื่นๆ" at bounding box center [298, 698] width 597 height 30
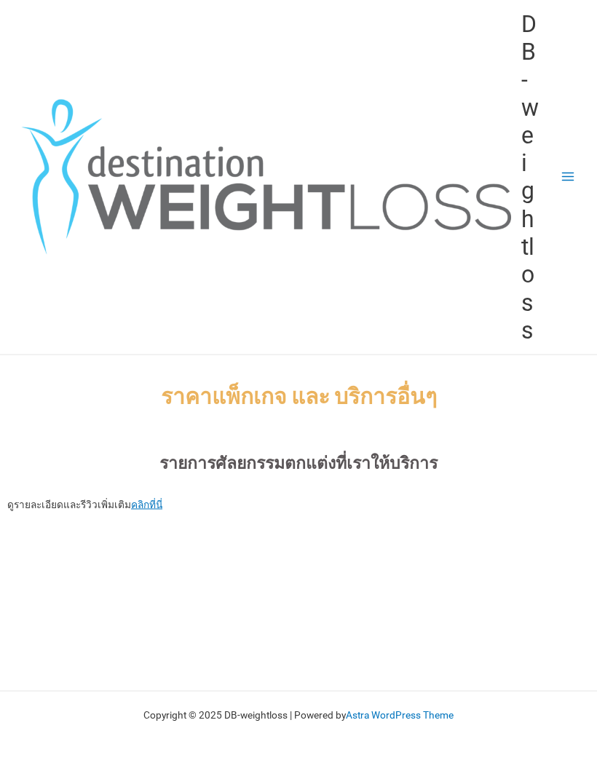
click at [147, 499] on link "คลิกที่นี่" at bounding box center [146, 505] width 31 height 12
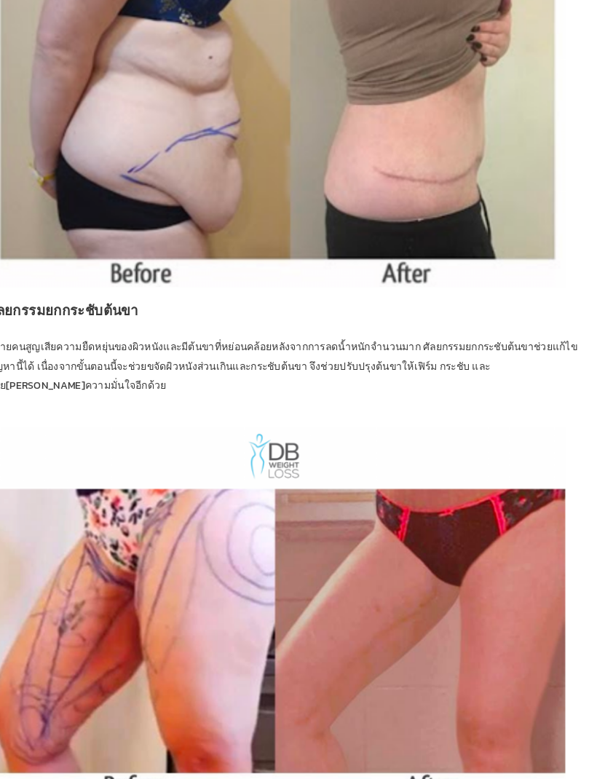
scroll to position [4284, 0]
